Goal: Information Seeking & Learning: Learn about a topic

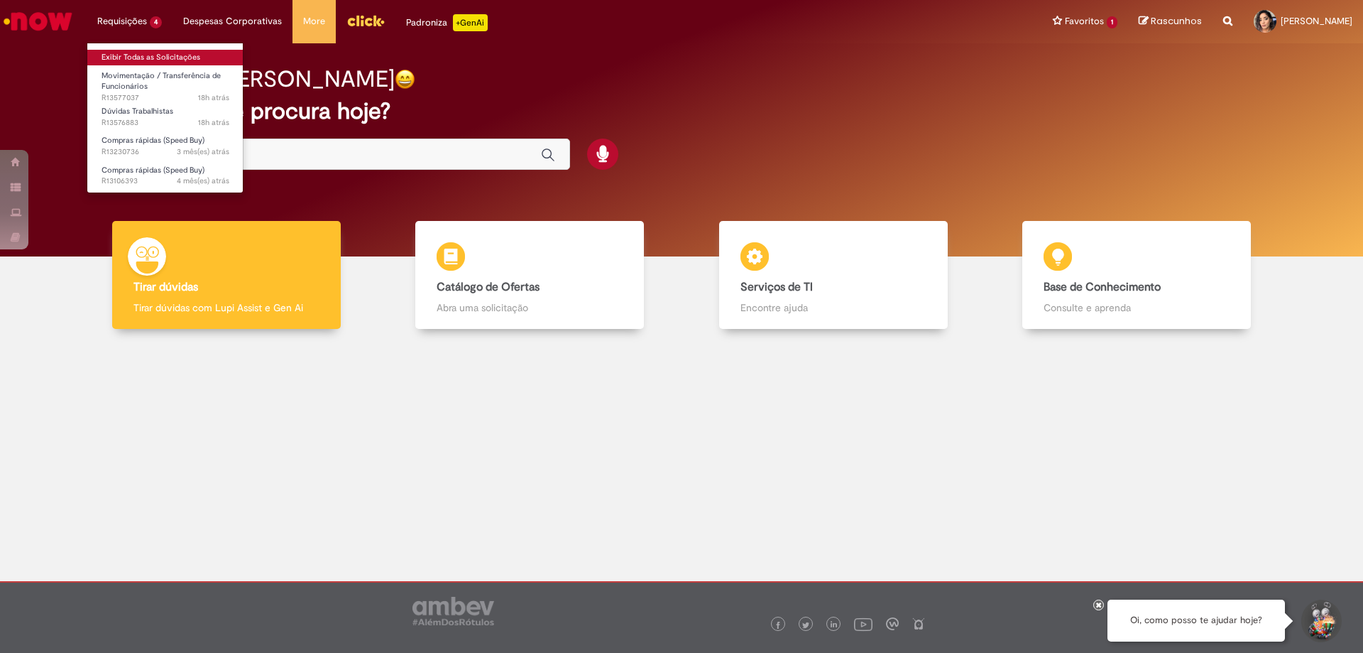
click at [148, 61] on link "Exibir Todas as Solicitações" at bounding box center [165, 58] width 156 height 16
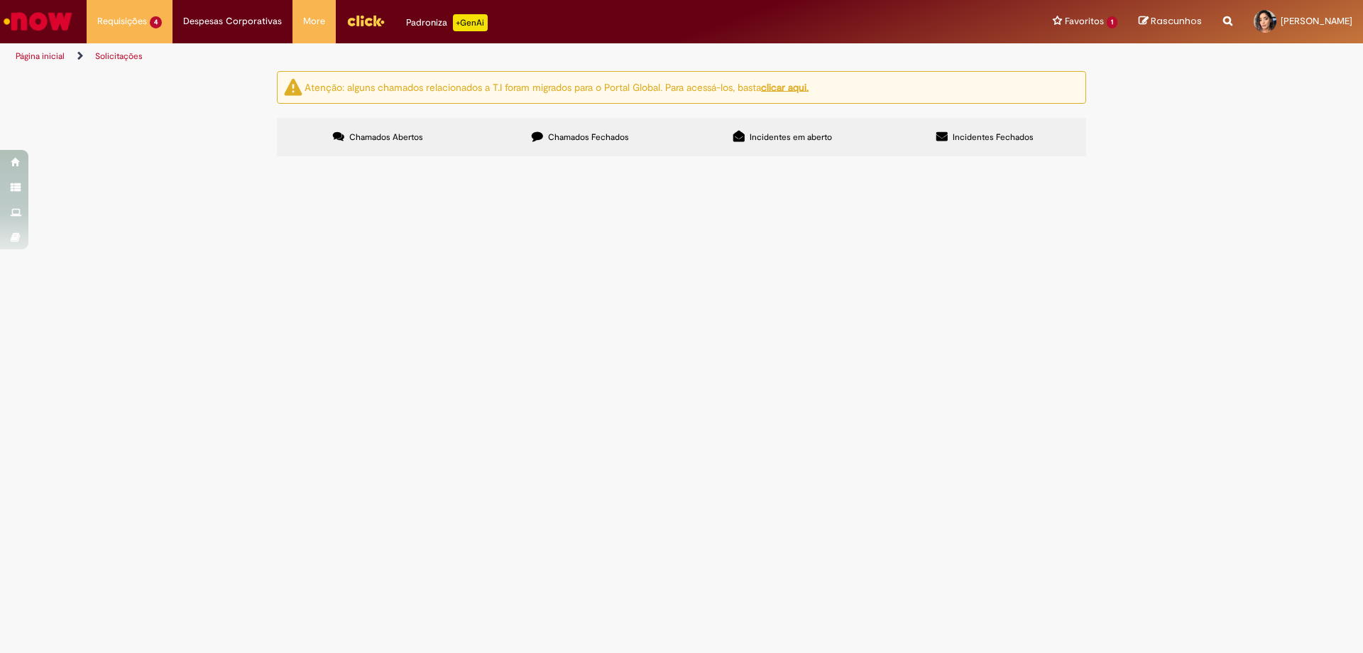
click at [0, 0] on span "Movimentação / Transferência de Funcionários" at bounding box center [0, 0] width 0 height 0
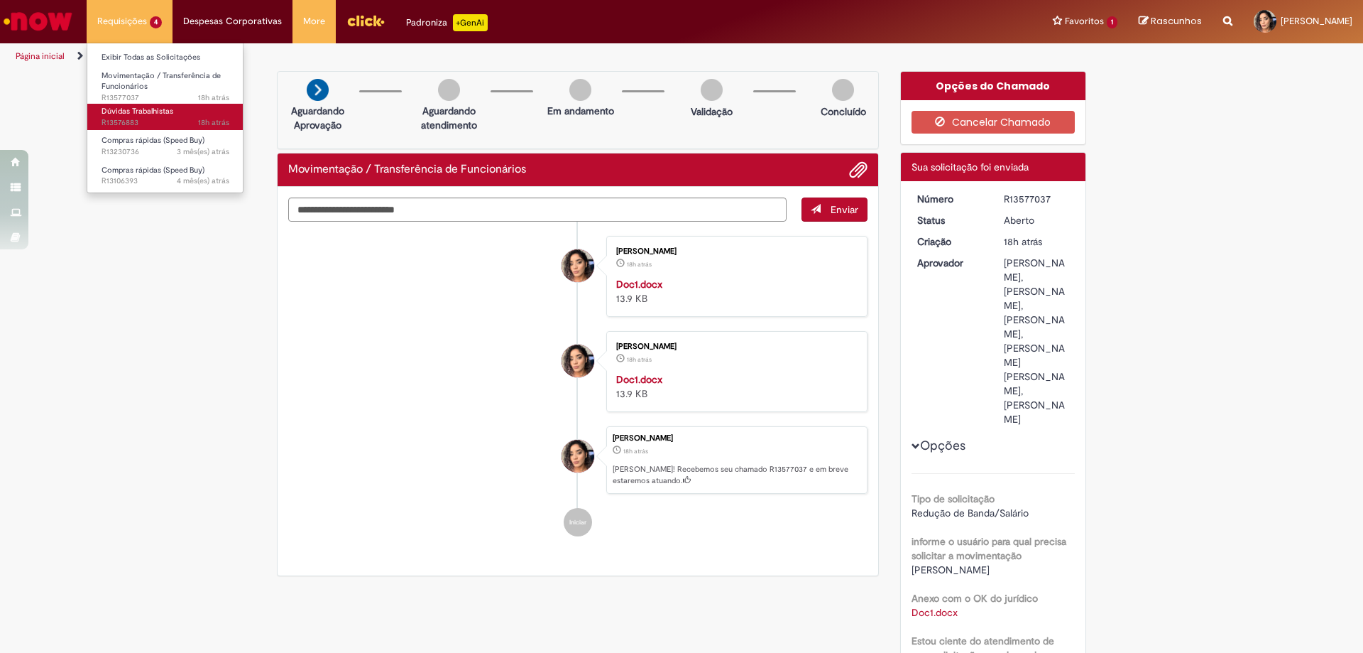
click at [134, 111] on span "Dúvidas Trabalhistas" at bounding box center [138, 111] width 72 height 11
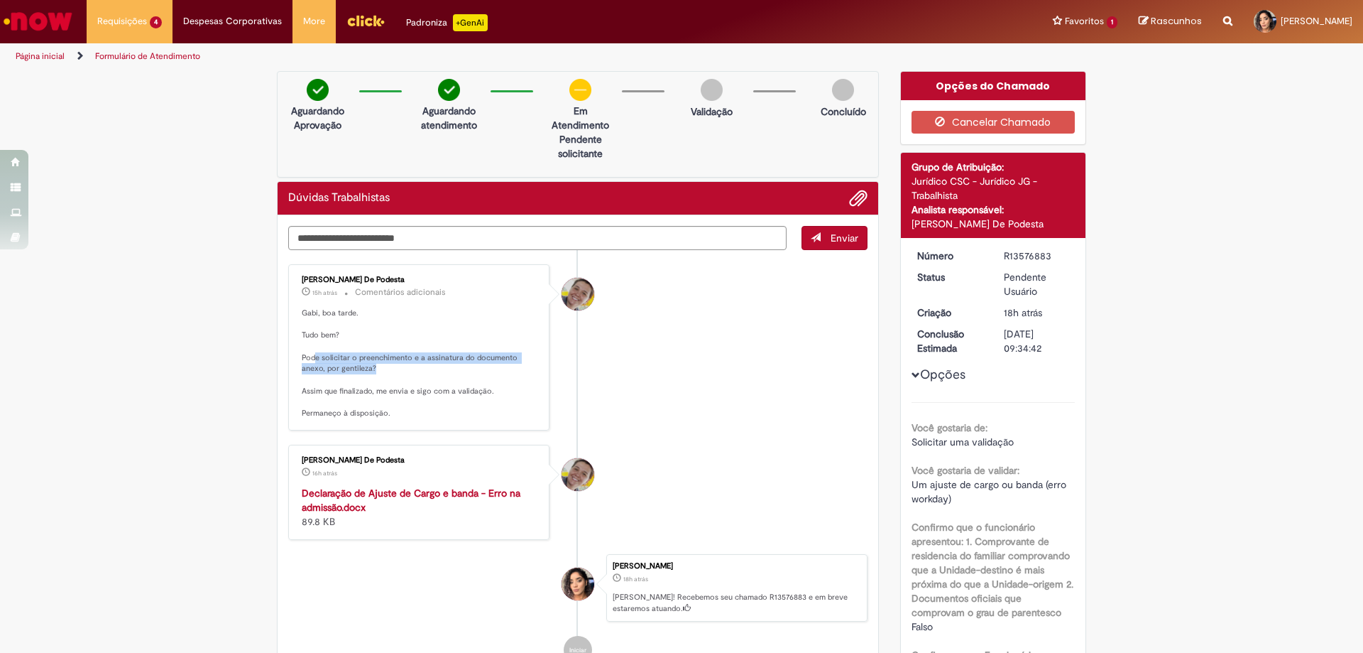
drag, startPoint x: 310, startPoint y: 356, endPoint x: 518, endPoint y: 366, distance: 207.6
click at [518, 366] on p "Gabi, boa tarde. Tudo bem? Pode solicitar o preenchimento e a assinatura do doc…" at bounding box center [420, 362] width 236 height 111
click at [496, 370] on p "Gabi, boa tarde. Tudo bem? Pode solicitar o preenchimento e a assinatura do doc…" at bounding box center [420, 362] width 236 height 111
click at [378, 361] on p "Gabi, boa tarde. Tudo bem? Pode solicitar o preenchimento e a assinatura do doc…" at bounding box center [420, 362] width 236 height 111
click at [408, 366] on p "Gabi, boa tarde. Tudo bem? Pode solicitar o preenchimento e a assinatura do doc…" at bounding box center [420, 362] width 236 height 111
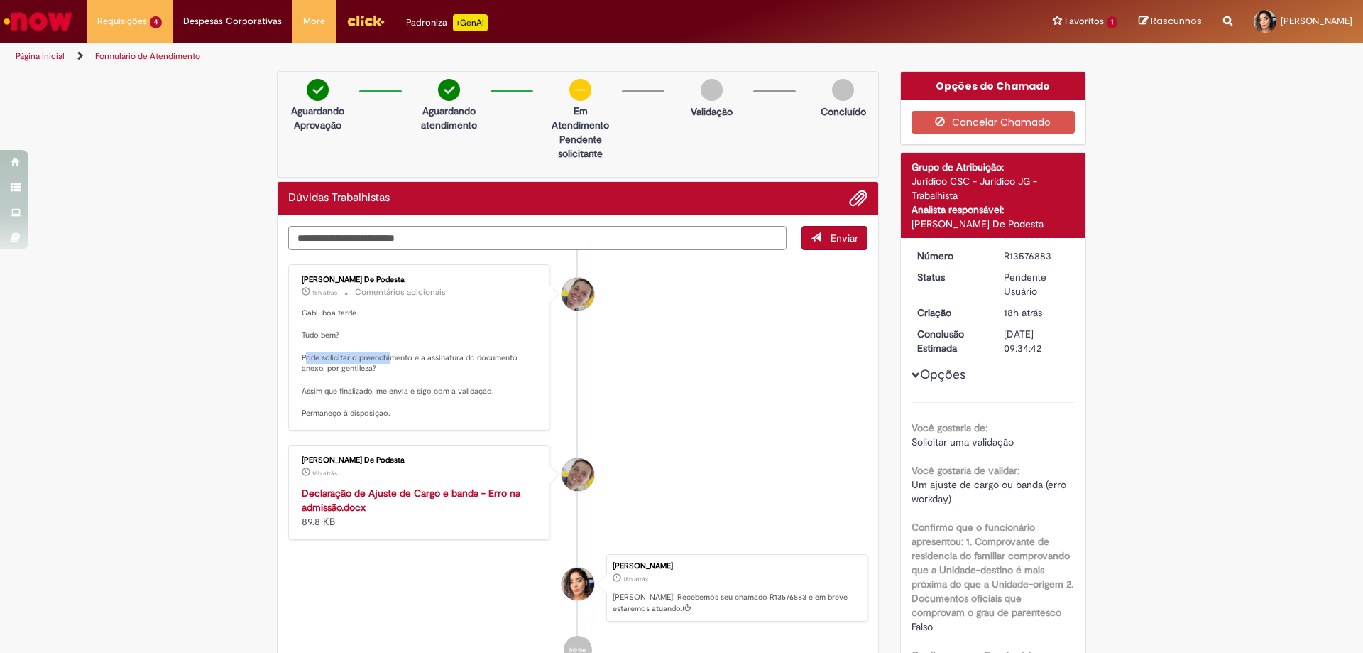
drag, startPoint x: 303, startPoint y: 356, endPoint x: 385, endPoint y: 361, distance: 82.5
click at [385, 361] on p "Gabi, boa tarde. Tudo bem? Pode solicitar o preenchimento e a assinatura do doc…" at bounding box center [420, 362] width 236 height 111
click at [406, 369] on p "Gabi, boa tarde. Tudo bem? Pode solicitar o preenchimento e a assinatura do doc…" at bounding box center [420, 362] width 236 height 111
drag, startPoint x: 362, startPoint y: 354, endPoint x: 513, endPoint y: 369, distance: 151.3
click at [516, 369] on p "Gabi, boa tarde. Tudo bem? Pode solicitar o preenchimento e a assinatura do doc…" at bounding box center [420, 362] width 236 height 111
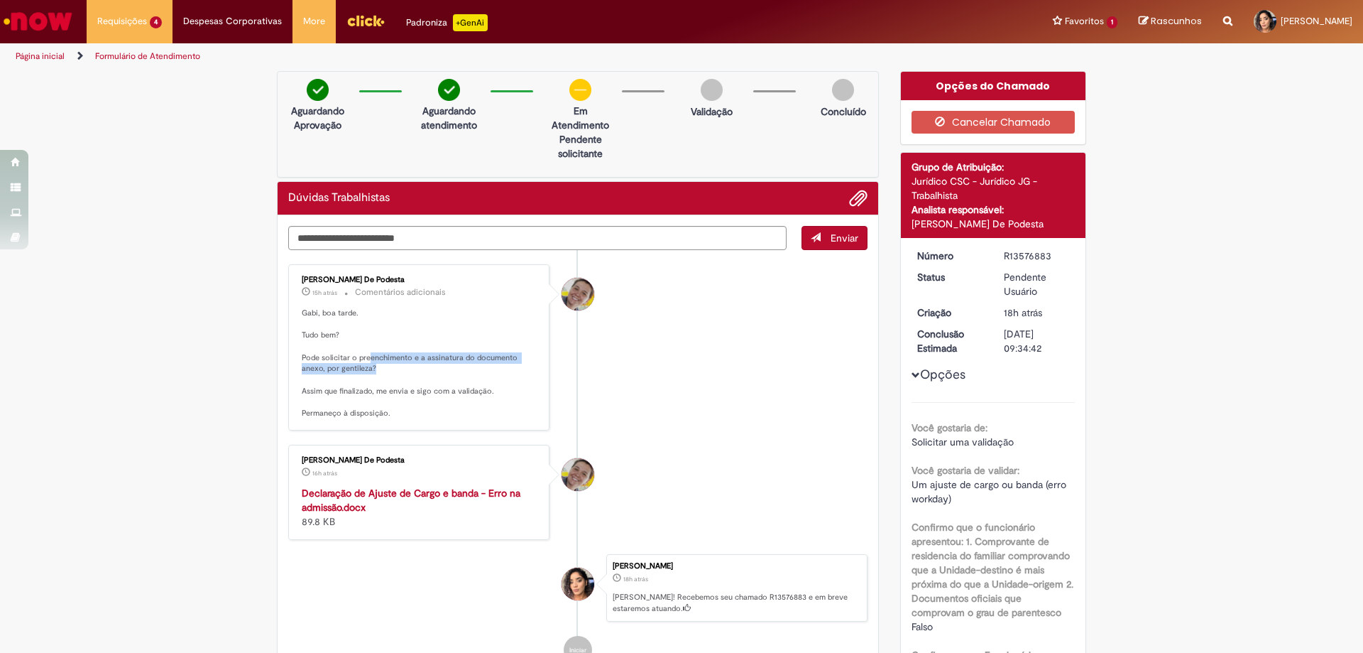
click at [507, 370] on p "Gabi, boa tarde. Tudo bem? Pode solicitar o preenchimento e a assinatura do doc…" at bounding box center [420, 362] width 236 height 111
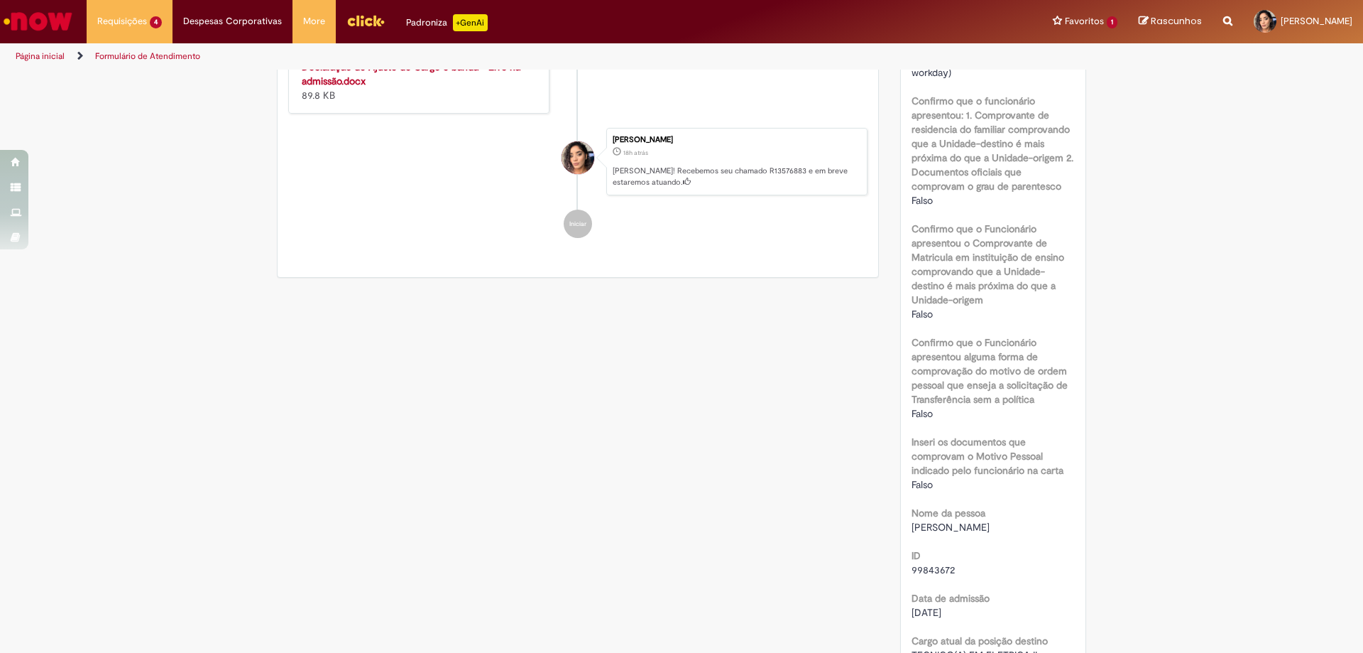
scroll to position [213, 0]
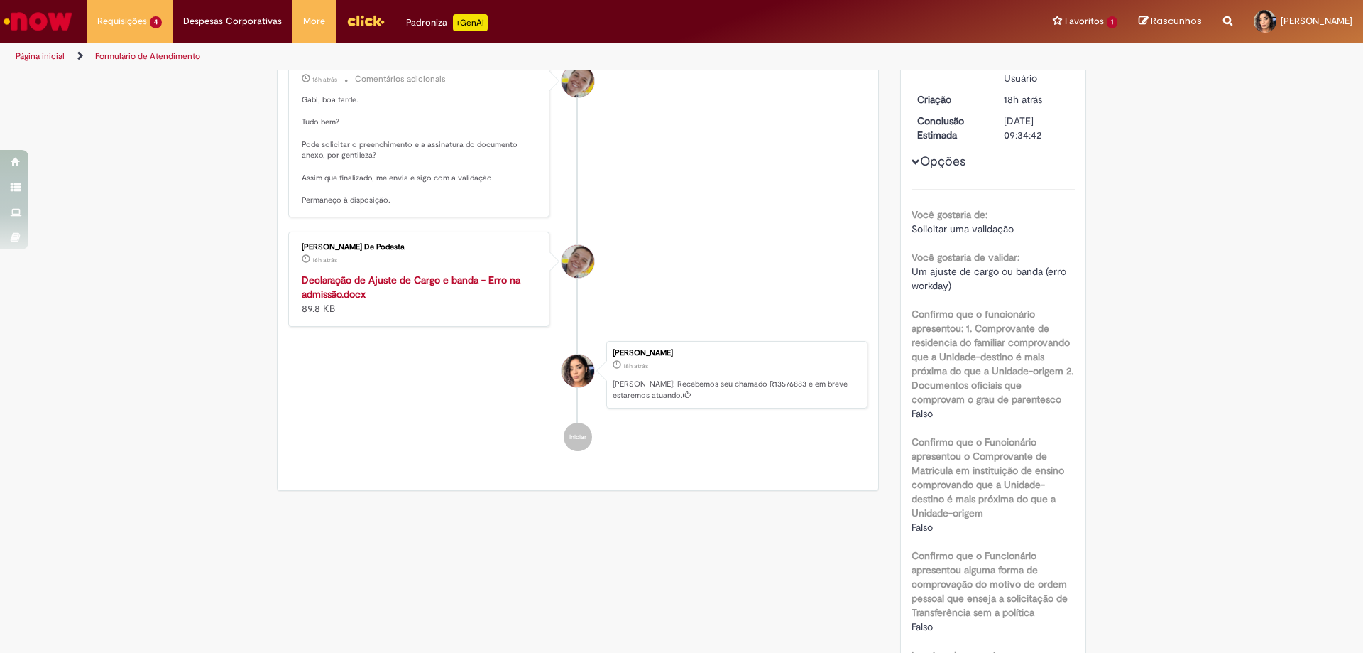
click at [394, 285] on strong "Declaração de Ajuste de Cargo e banda - Erro na admissão.docx" at bounding box center [411, 286] width 219 height 27
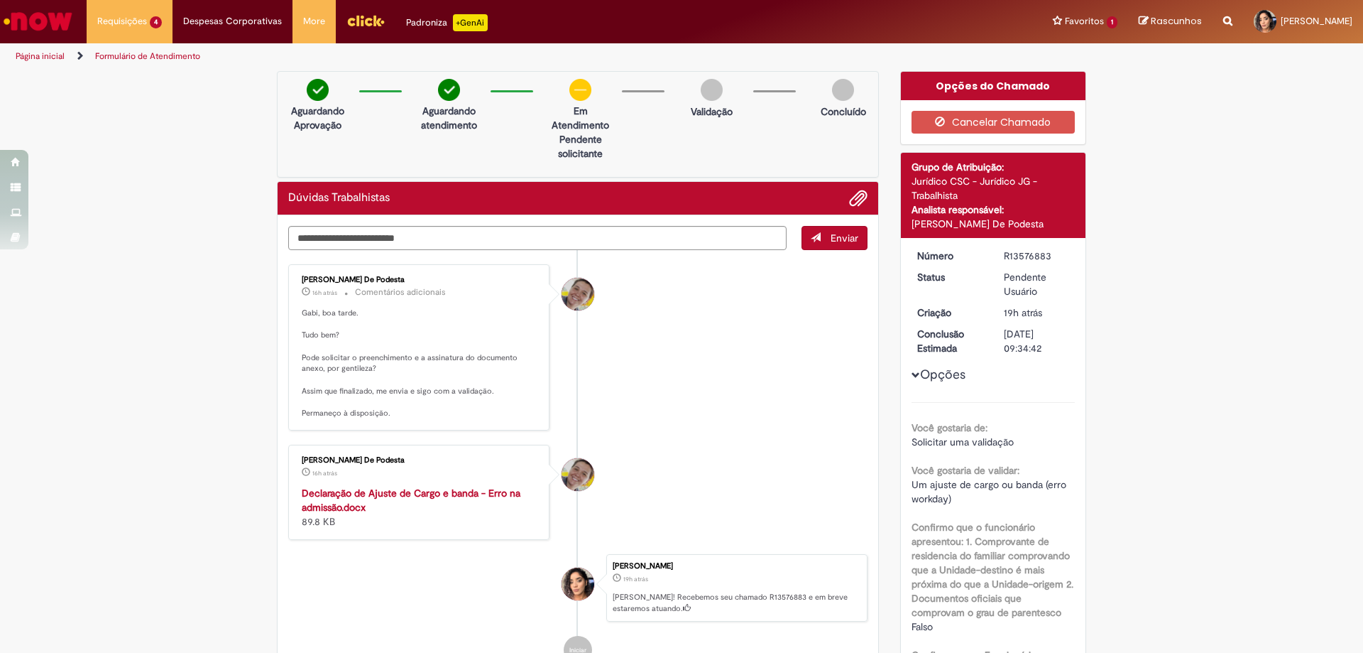
click at [52, 18] on img "Ir para a Homepage" at bounding box center [37, 21] width 73 height 28
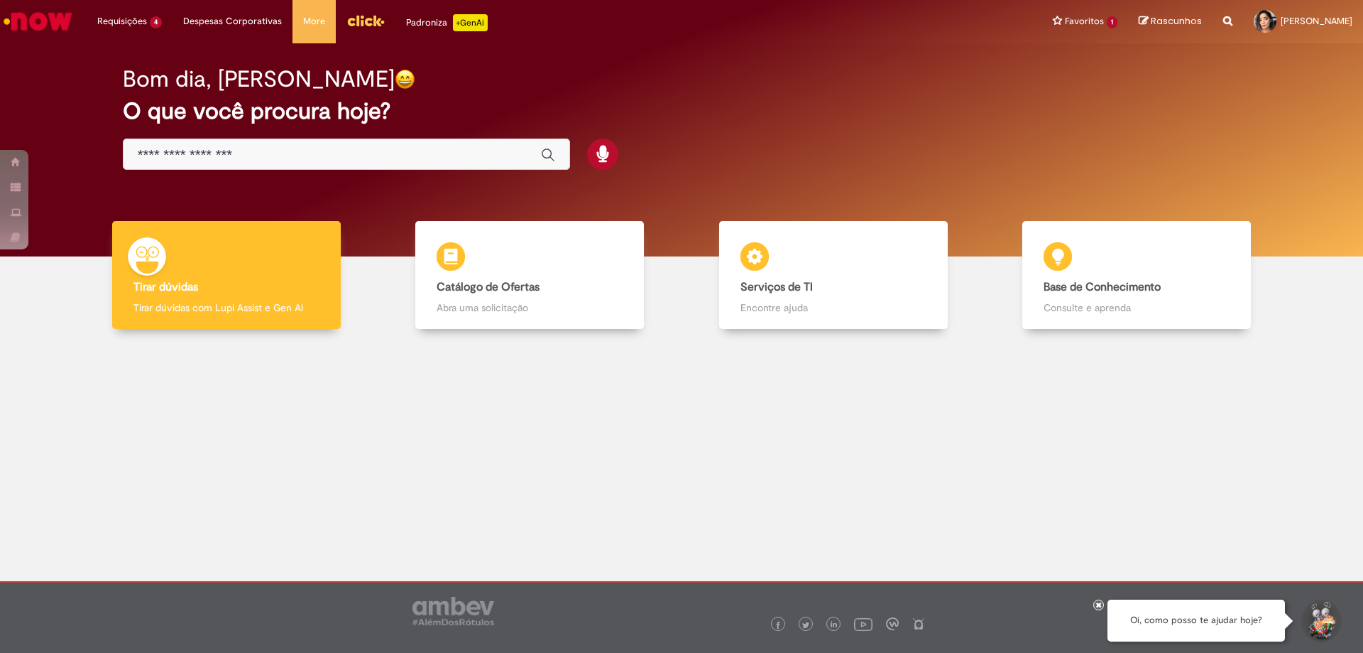
click at [293, 143] on div "Global" at bounding box center [346, 154] width 447 height 32
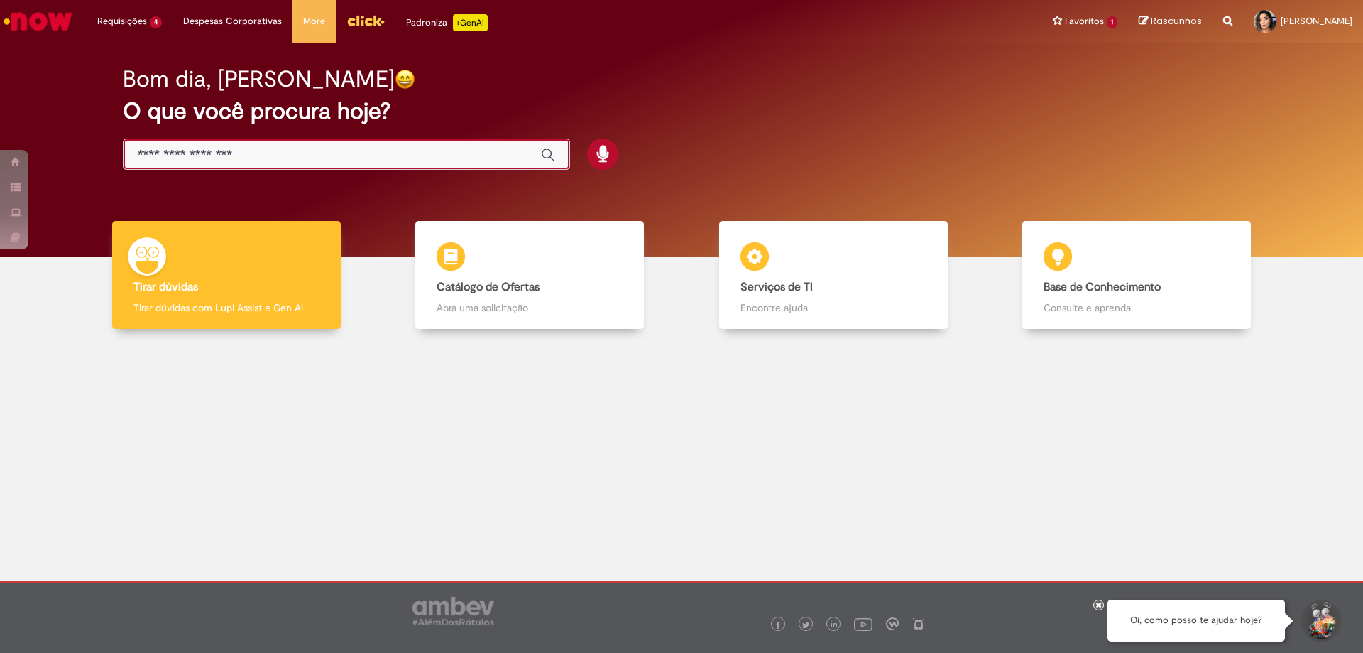
click at [291, 152] on input "Basta digitar aqui" at bounding box center [332, 155] width 389 height 16
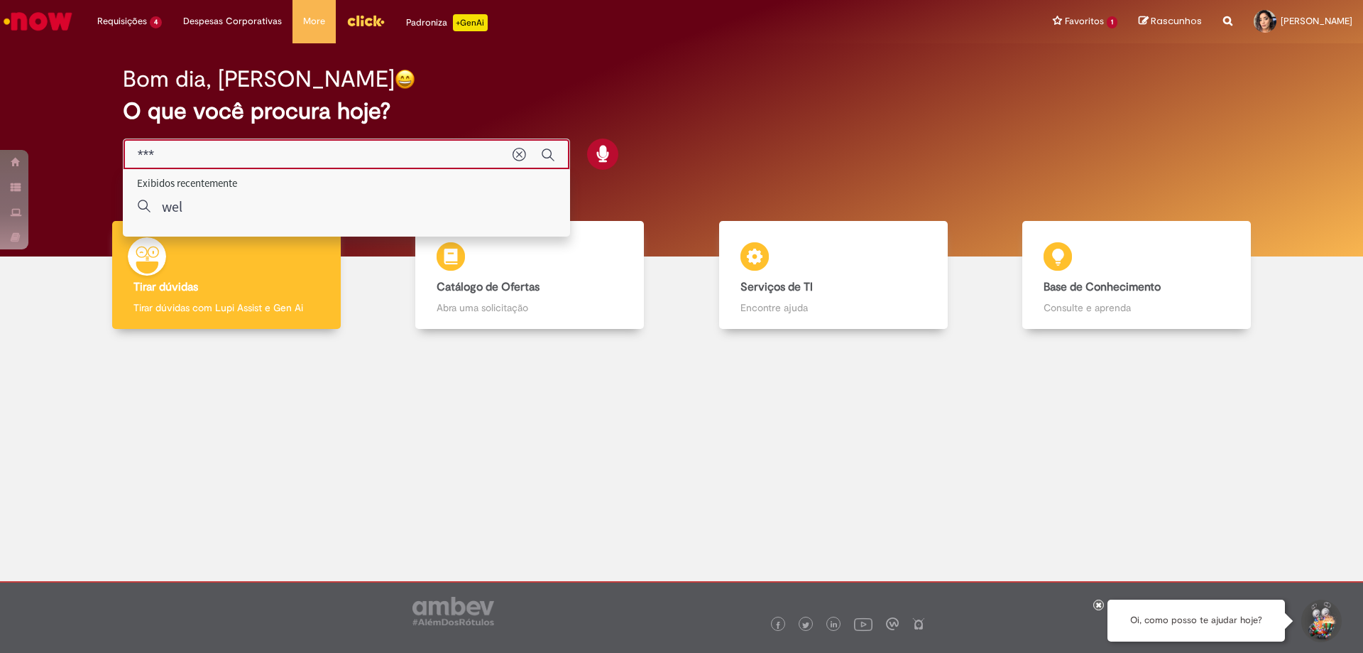
type input "****"
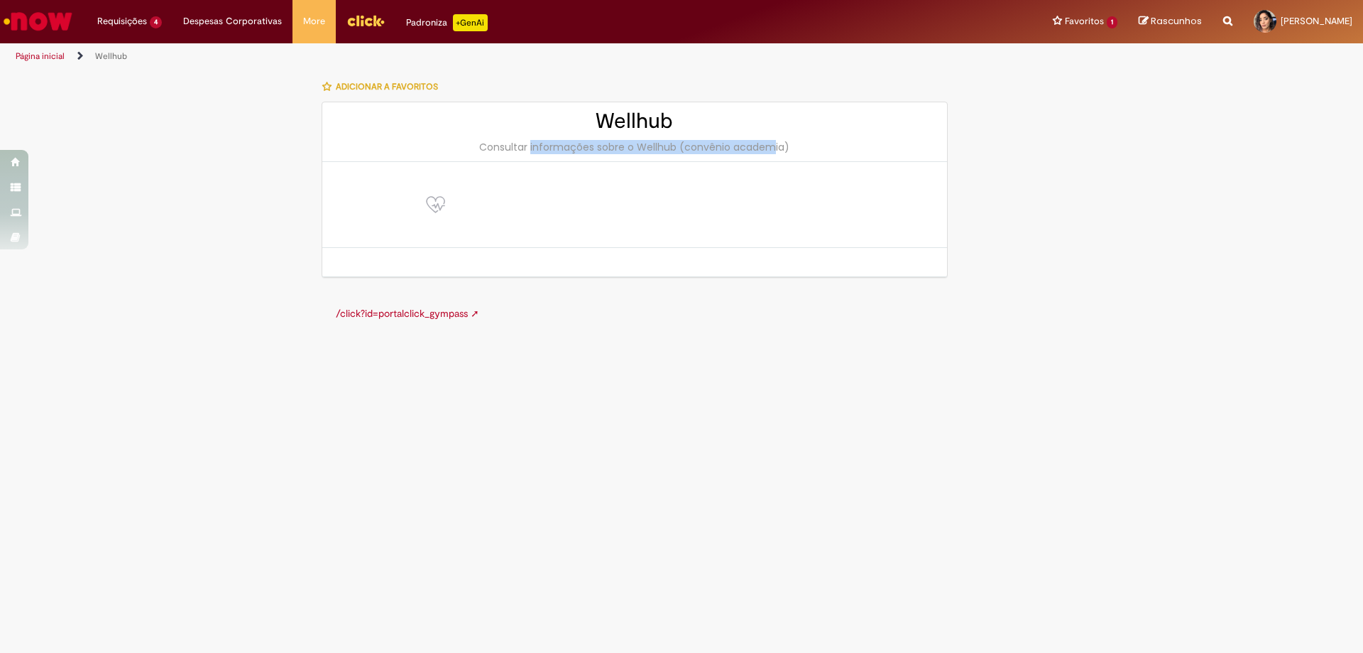
drag, startPoint x: 503, startPoint y: 150, endPoint x: 729, endPoint y: 152, distance: 226.5
click at [729, 152] on div "Consultar informações sobre o Wellhub (convênio academia)" at bounding box center [635, 147] width 597 height 14
drag, startPoint x: 693, startPoint y: 191, endPoint x: 517, endPoint y: 215, distance: 177.8
click at [692, 191] on div at bounding box center [634, 205] width 625 height 86
click at [443, 313] on link "/click?id=portalclick_gympass ➚" at bounding box center [407, 313] width 143 height 13
